Goal: Information Seeking & Learning: Learn about a topic

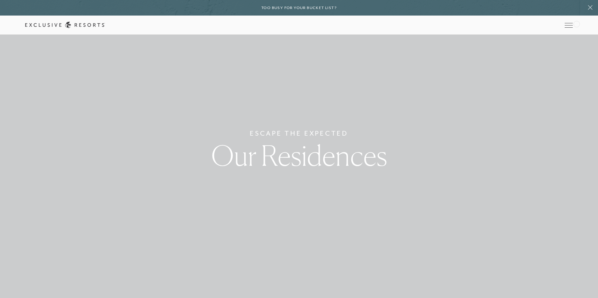
click at [576, 24] on div "Schedule a Meeting Get Started Visit home page Member Login Schedule a Meeting …" at bounding box center [299, 25] width 598 height 19
click at [0, 0] on icon at bounding box center [0, 0] width 0 height 0
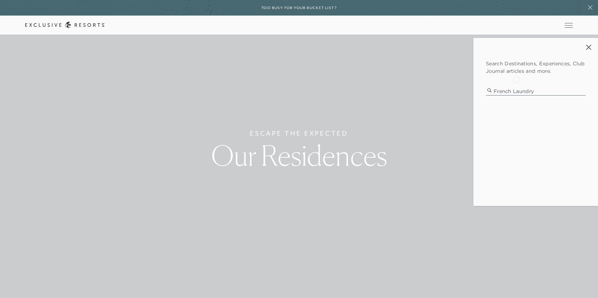
type input "french laundry"
click at [506, 112] on p "dinner with chef [PERSON_NAME]" at bounding box center [536, 111] width 84 height 7
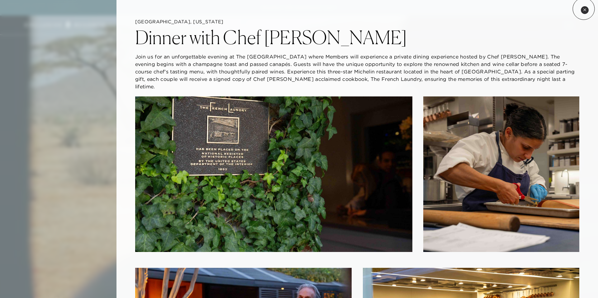
click at [584, 10] on icon at bounding box center [584, 9] width 3 height 3
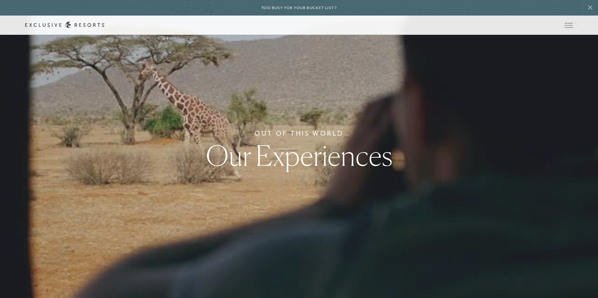
click at [0, 0] on icon at bounding box center [0, 0] width 0 height 0
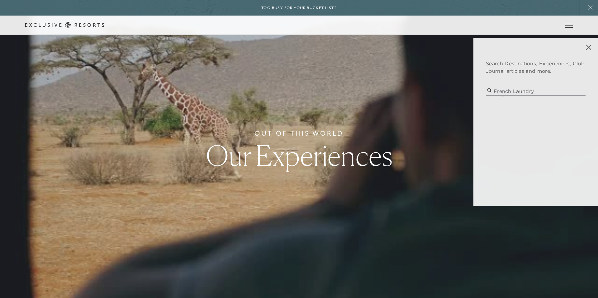
type input "french laundry"
click at [505, 131] on p "savoring the memory" at bounding box center [536, 132] width 84 height 7
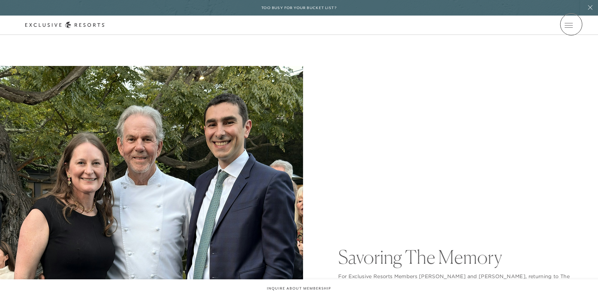
click at [0, 0] on icon at bounding box center [0, 0] width 0 height 0
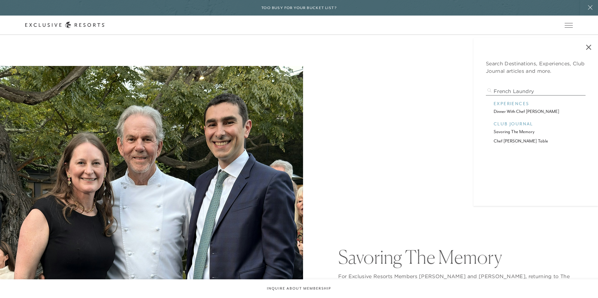
click at [514, 140] on p "chef [PERSON_NAME] table" at bounding box center [536, 141] width 84 height 7
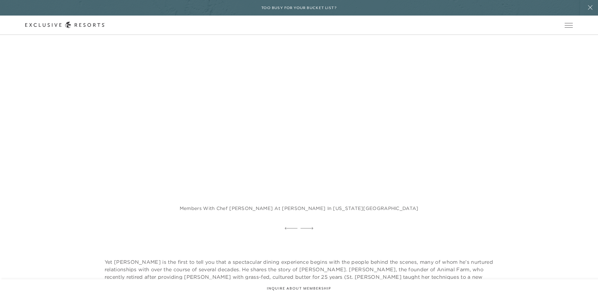
scroll to position [953, 0]
